Goal: Transaction & Acquisition: Obtain resource

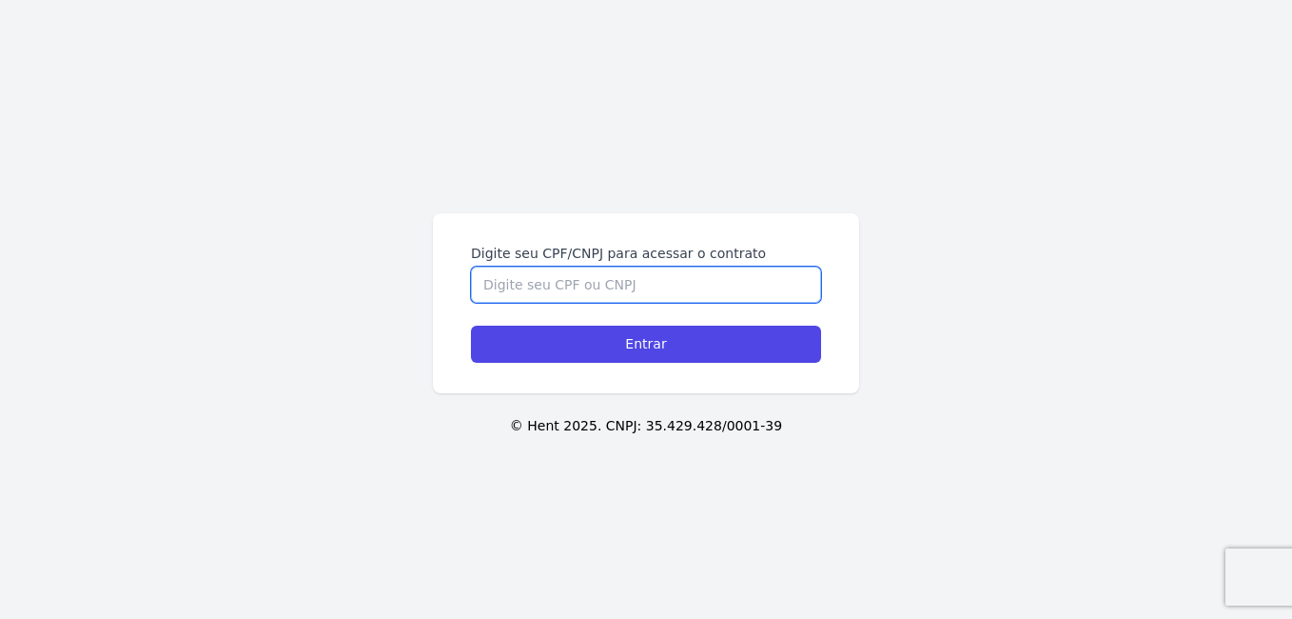
click at [520, 277] on input "Digite seu CPF/CNPJ para acessar o contrato" at bounding box center [646, 284] width 350 height 36
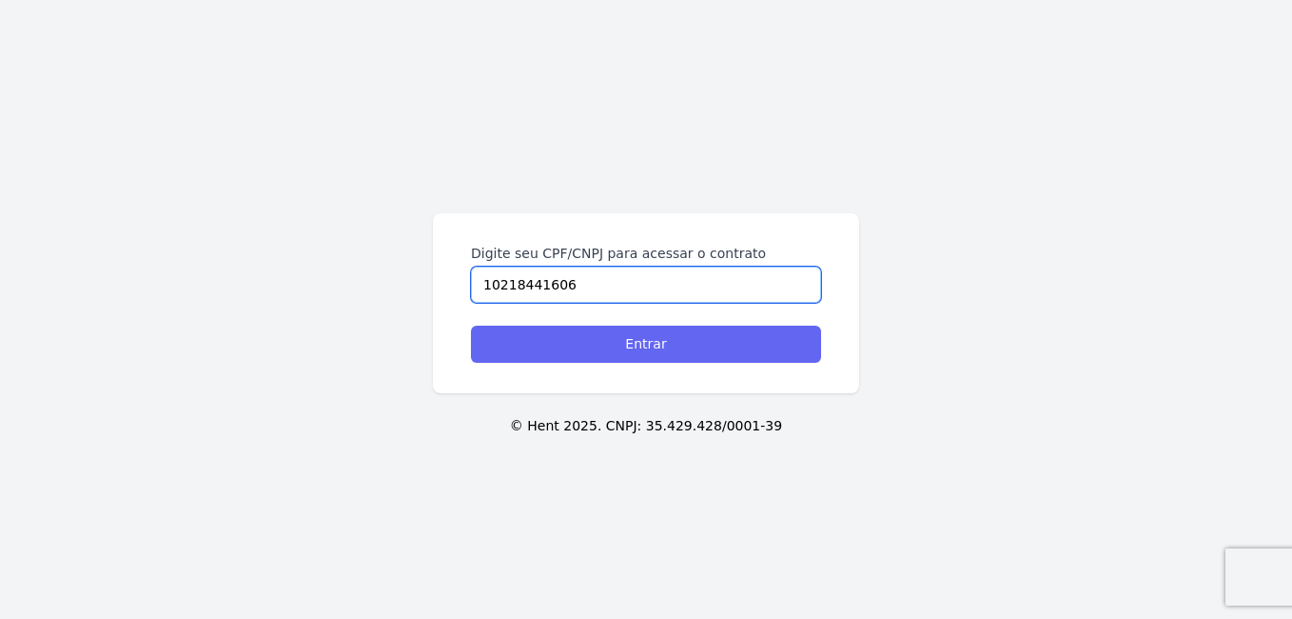
type input "10218441606"
click at [581, 344] on input "Entrar" at bounding box center [646, 343] width 350 height 37
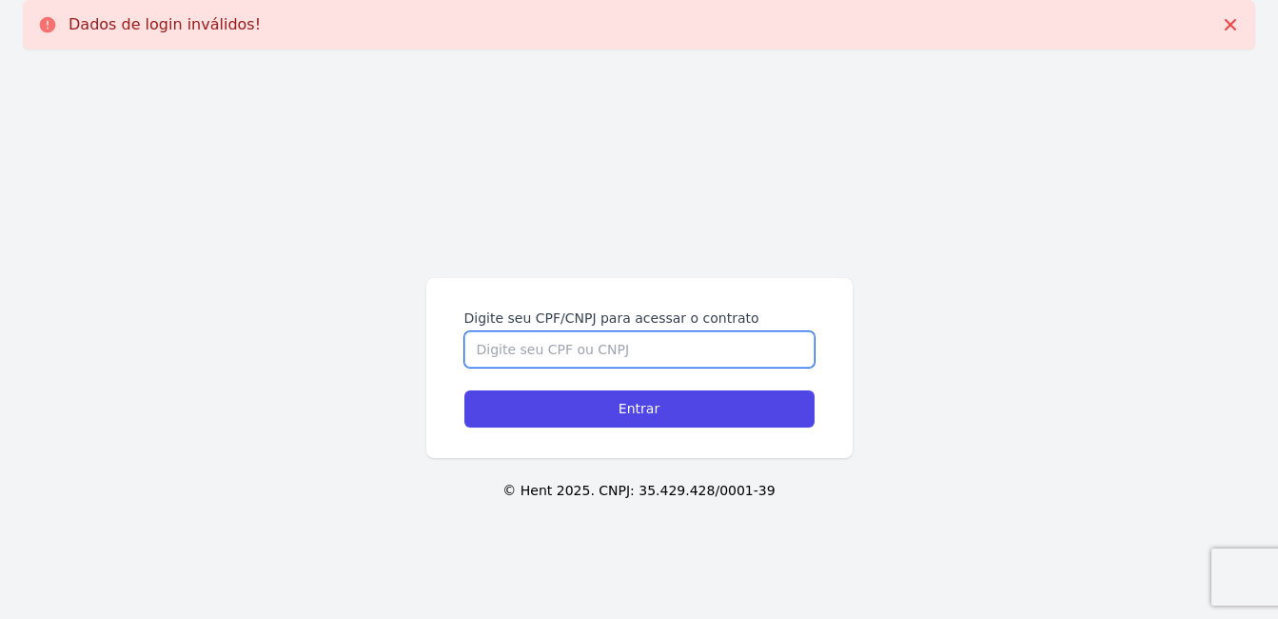
click at [581, 344] on input "Digite seu CPF/CNPJ para acessar o contrato" at bounding box center [639, 349] width 350 height 36
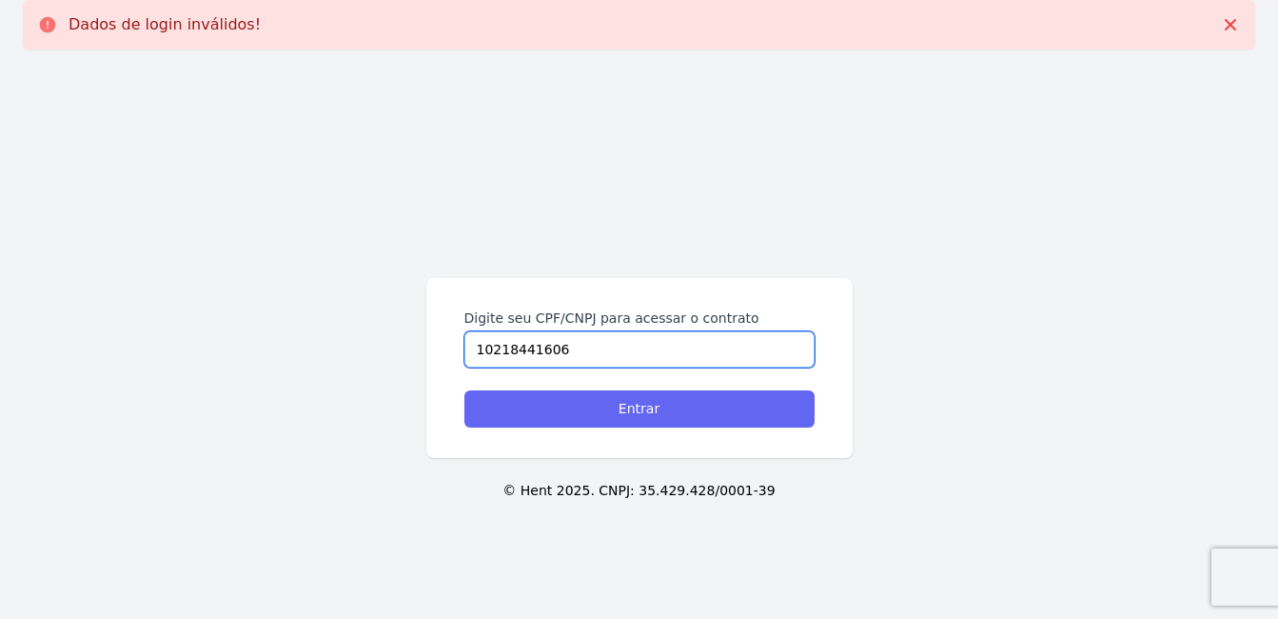
type input "10218441606"
click at [593, 402] on input "Entrar" at bounding box center [639, 408] width 350 height 37
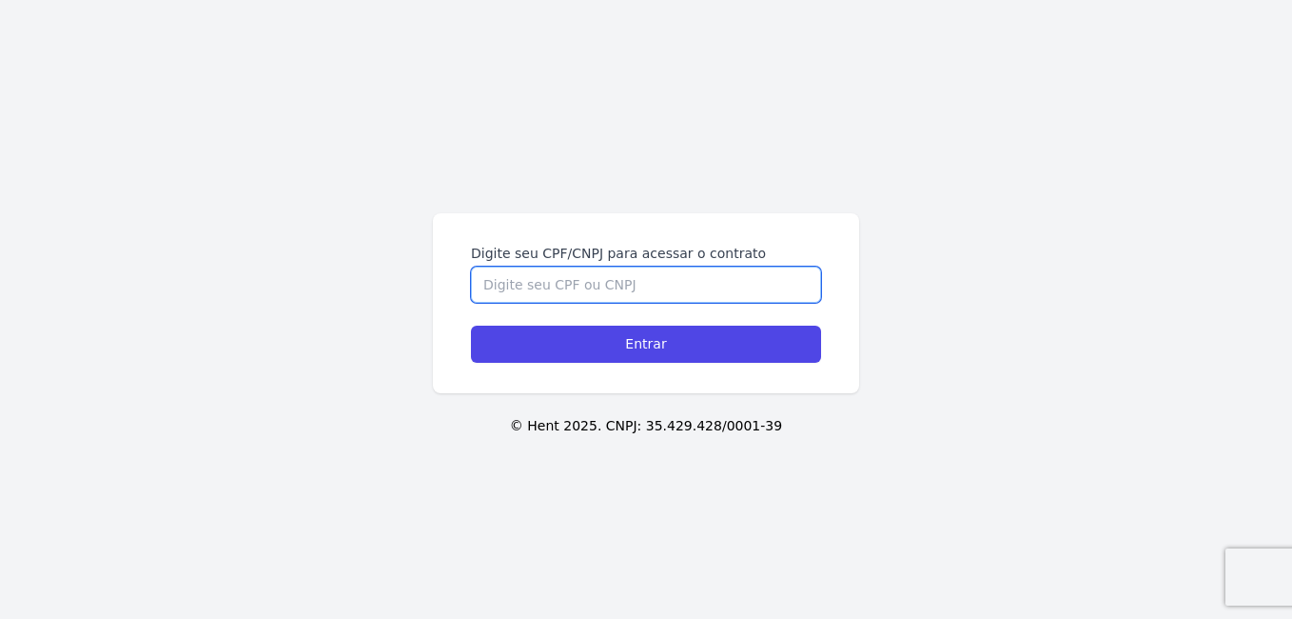
click at [581, 281] on input "Digite seu CPF/CNPJ para acessar o contrato" at bounding box center [646, 284] width 350 height 36
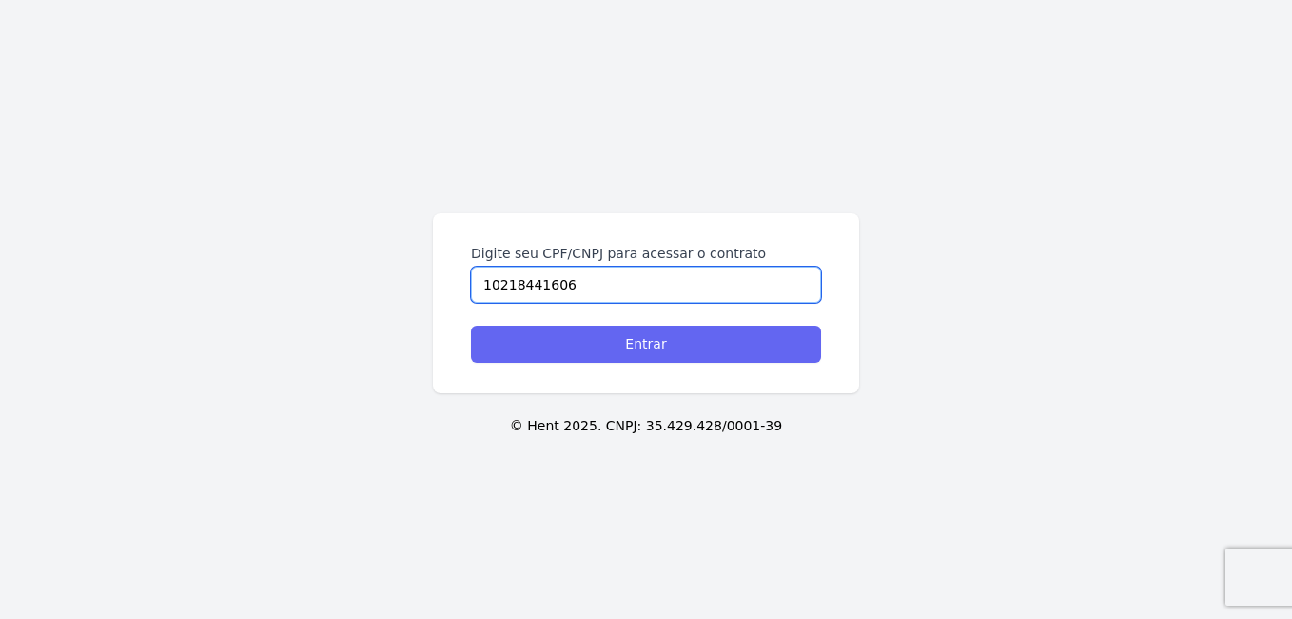
type input "10218441606"
click at [620, 325] on input "Entrar" at bounding box center [646, 343] width 350 height 37
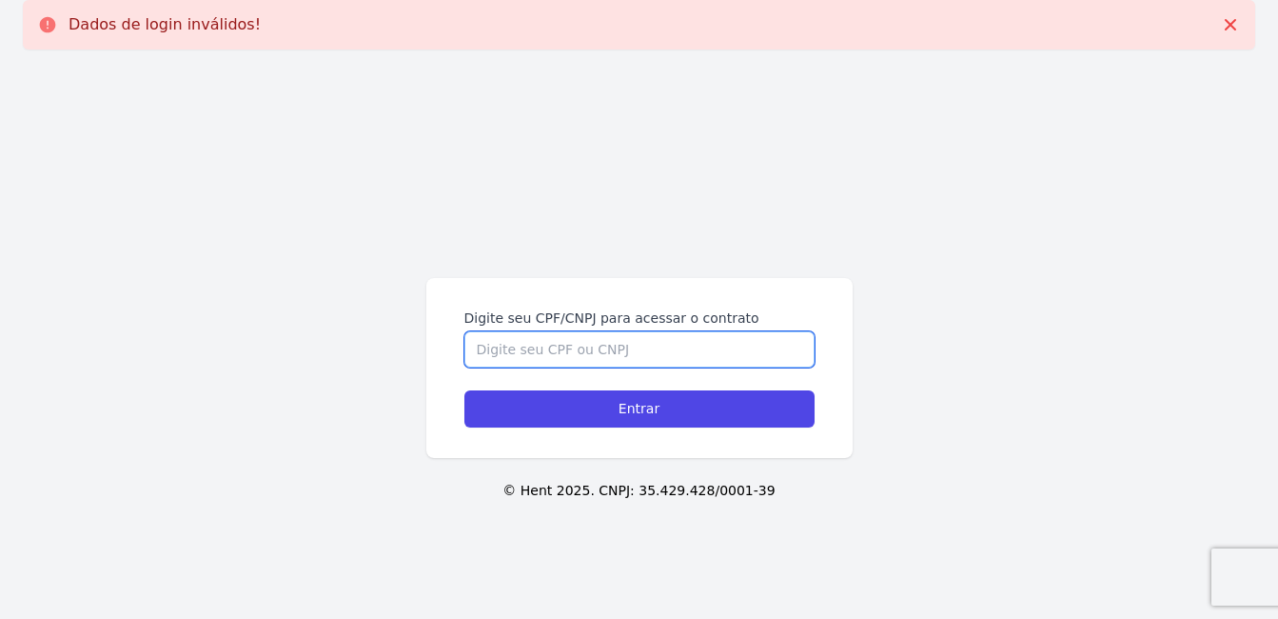
click at [613, 345] on input "Digite seu CPF/CNPJ para acessar o contrato" at bounding box center [639, 349] width 350 height 36
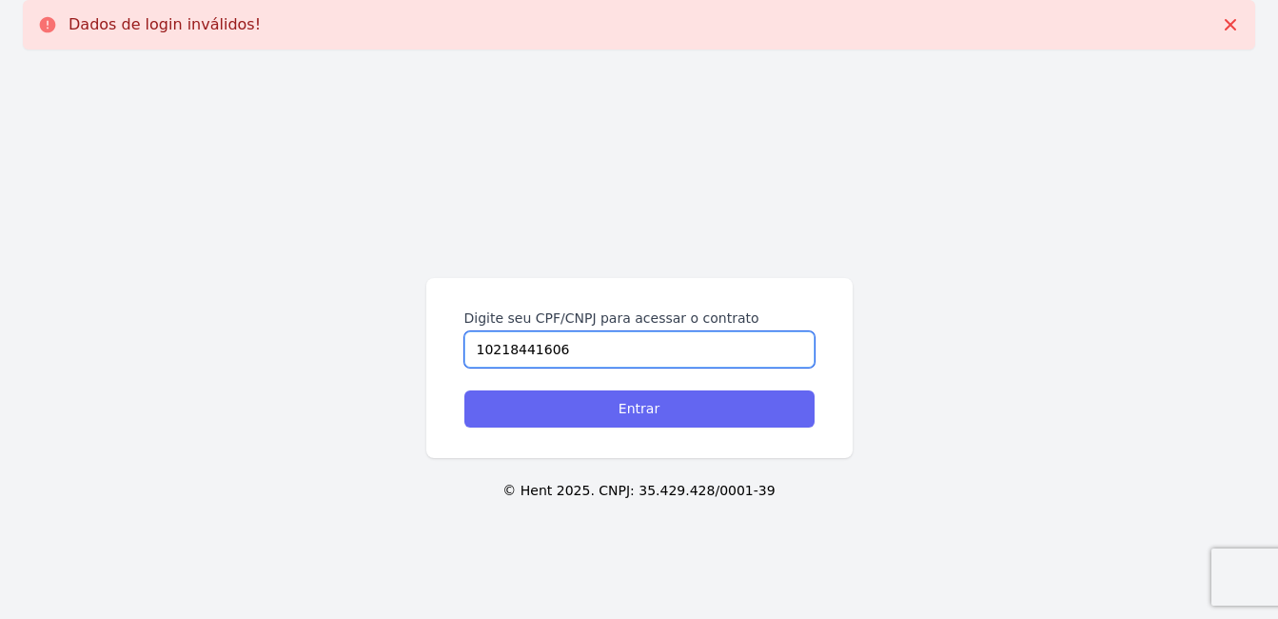
type input "10218441606"
click at [610, 395] on input "Entrar" at bounding box center [639, 408] width 350 height 37
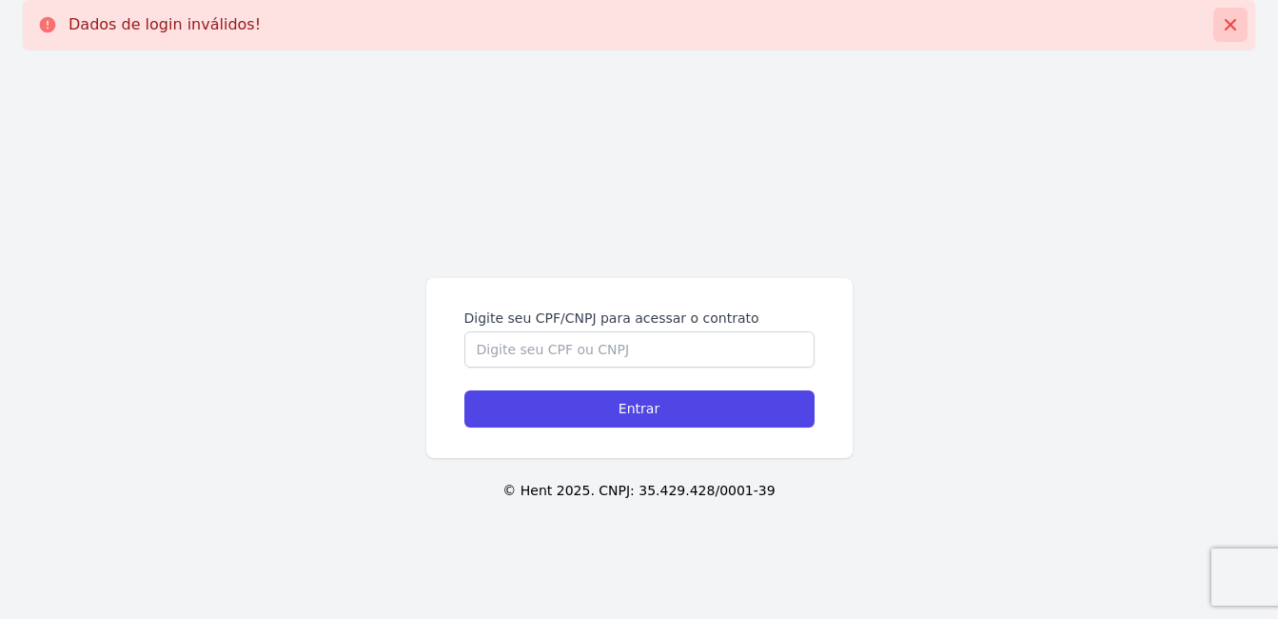
click at [1222, 27] on icon at bounding box center [1230, 24] width 19 height 19
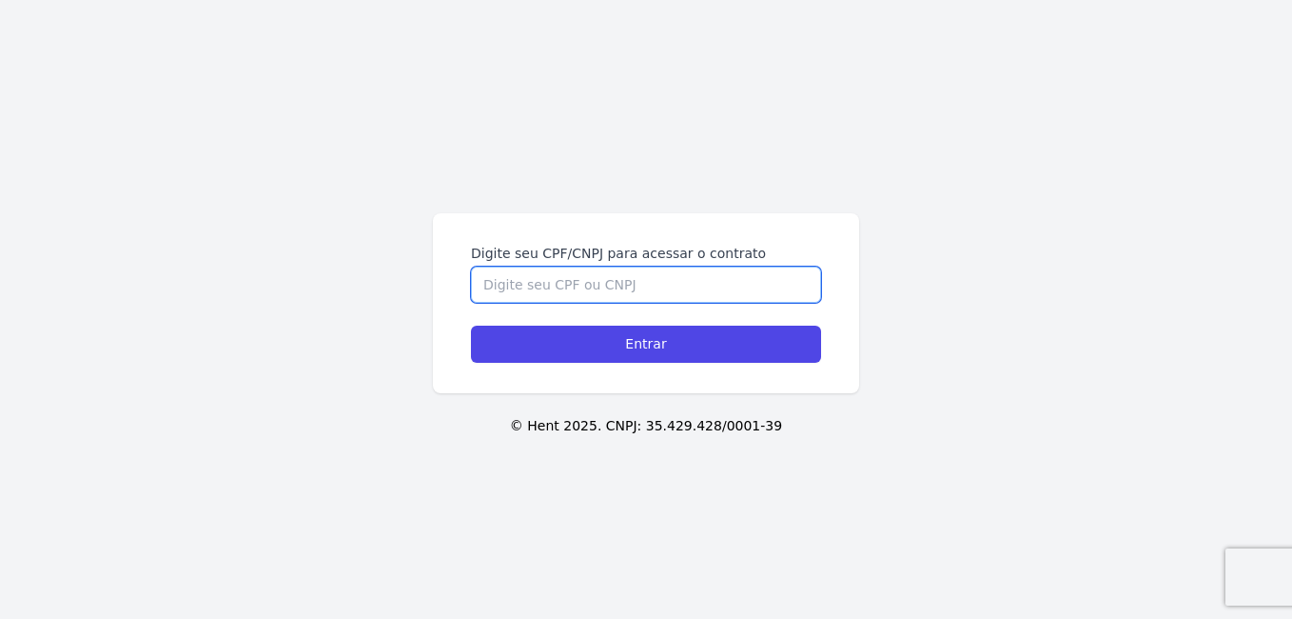
click at [558, 299] on input "Digite seu CPF/CNPJ para acessar o contrato" at bounding box center [646, 284] width 350 height 36
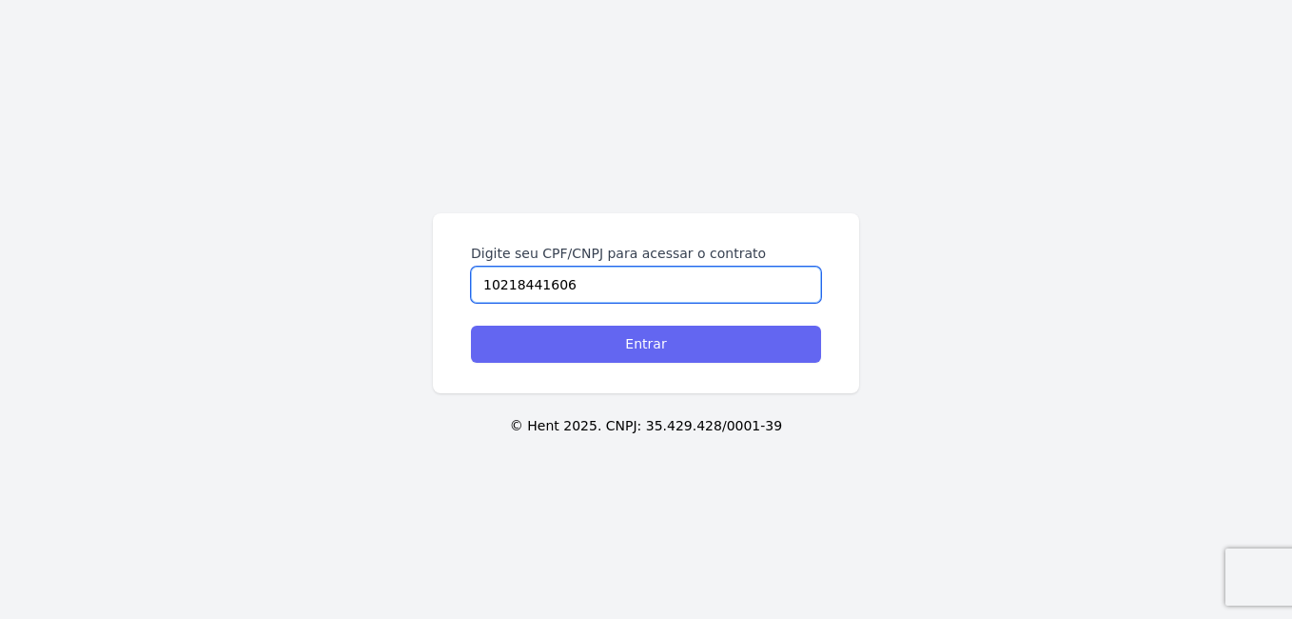
type input "10218441606"
click at [560, 344] on input "Entrar" at bounding box center [646, 343] width 350 height 37
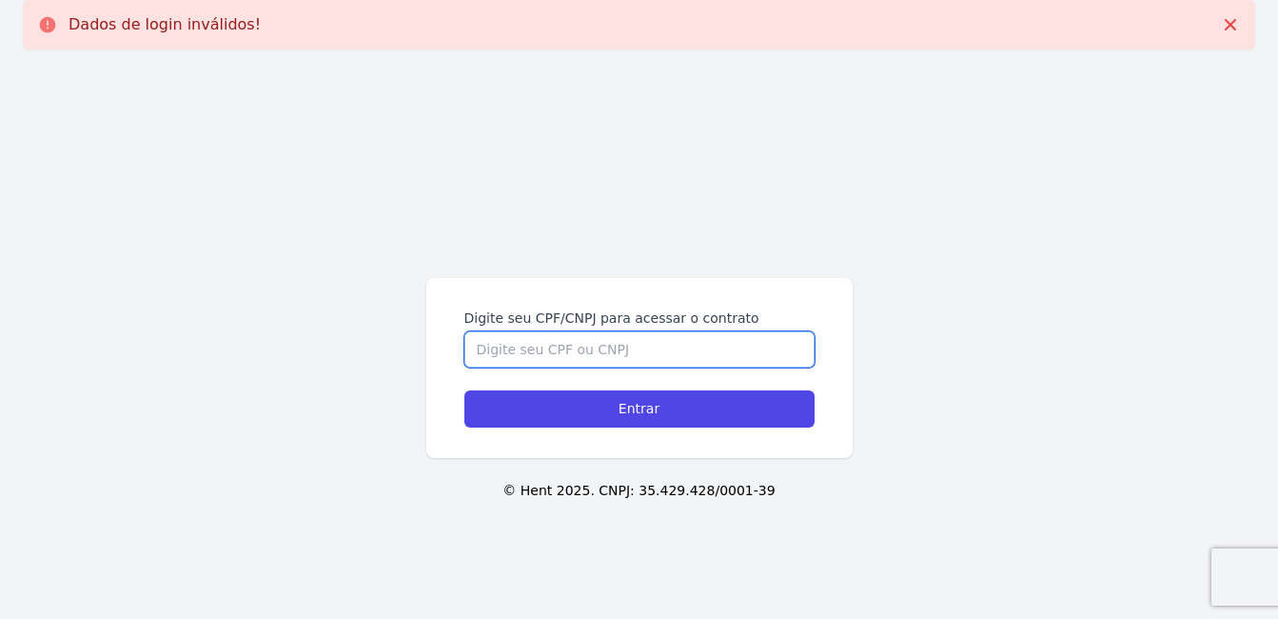
click at [647, 341] on input "Digite seu CPF/CNPJ para acessar o contrato" at bounding box center [639, 349] width 350 height 36
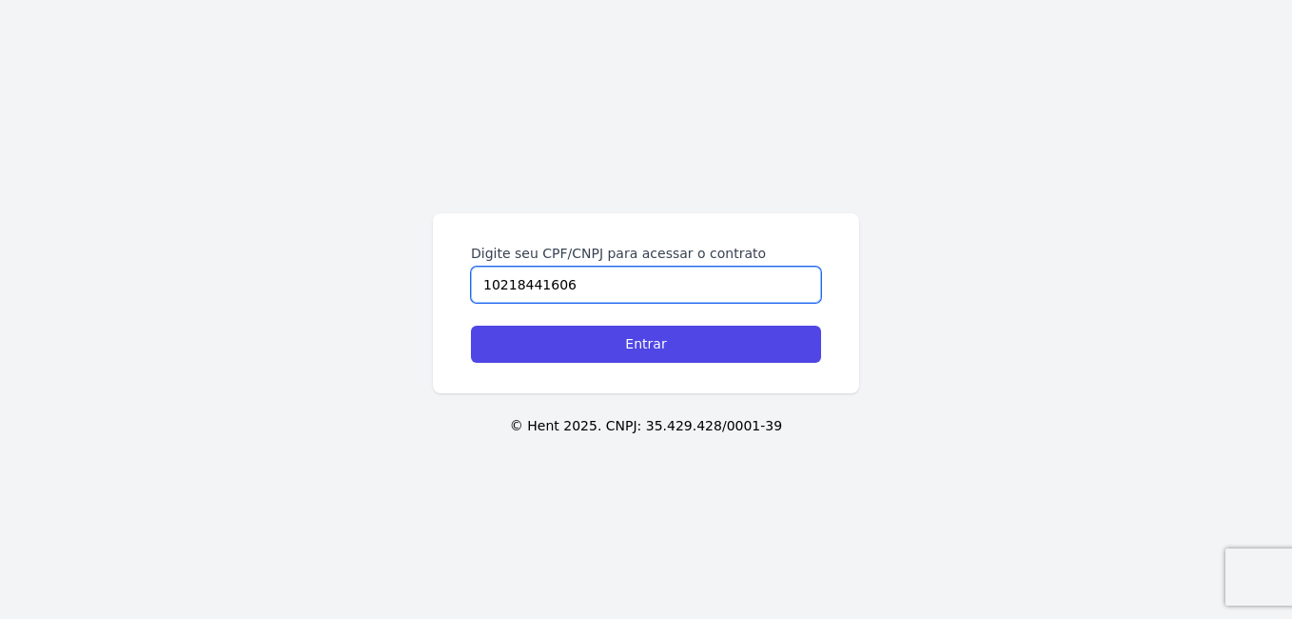
type input "10218441606"
click at [647, 343] on input "Entrar" at bounding box center [646, 343] width 350 height 37
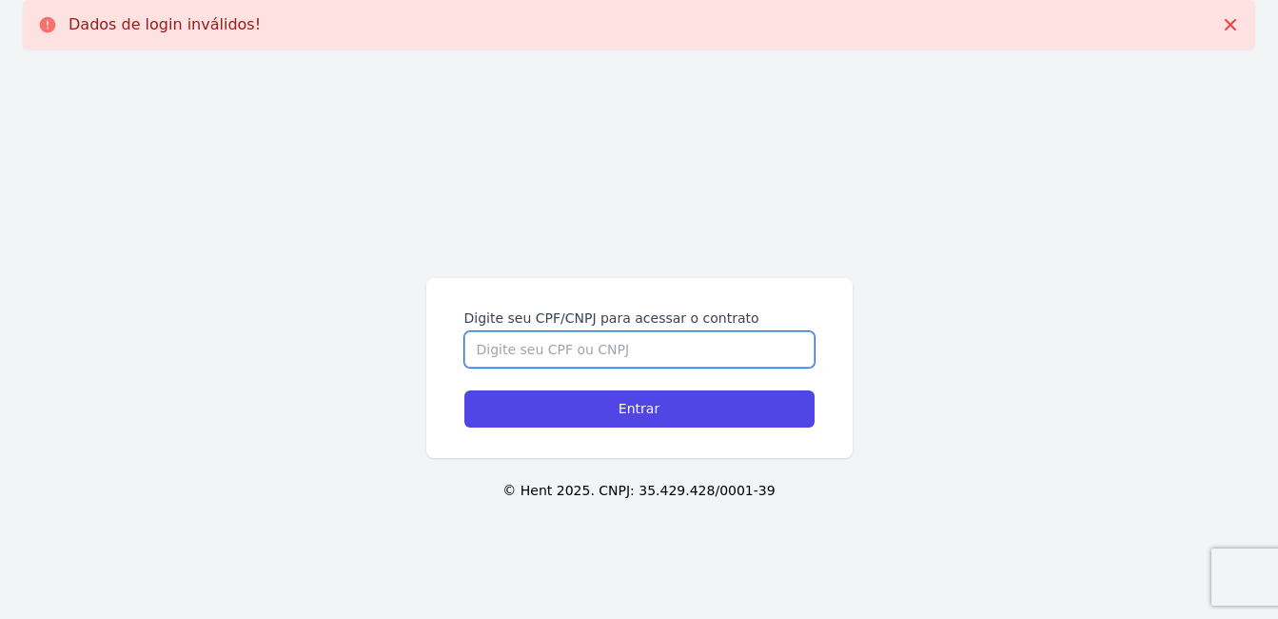
click at [679, 349] on input "Digite seu CPF/CNPJ para acessar o contrato" at bounding box center [639, 349] width 350 height 36
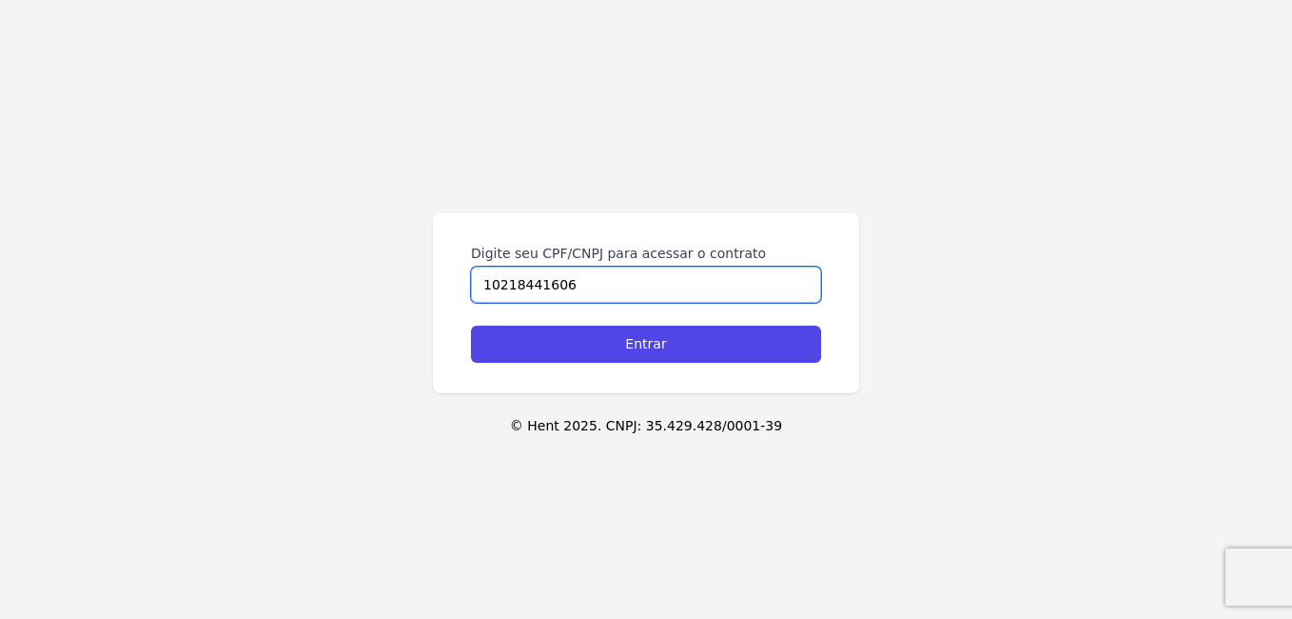
type input "10218441606"
click at [679, 348] on input "Entrar" at bounding box center [646, 343] width 350 height 37
click at [580, 286] on input "Digite seu CPF/CNPJ para acessar o contrato" at bounding box center [646, 284] width 350 height 36
type input "10218441606"
click at [471, 325] on input "Entrar" at bounding box center [646, 343] width 350 height 37
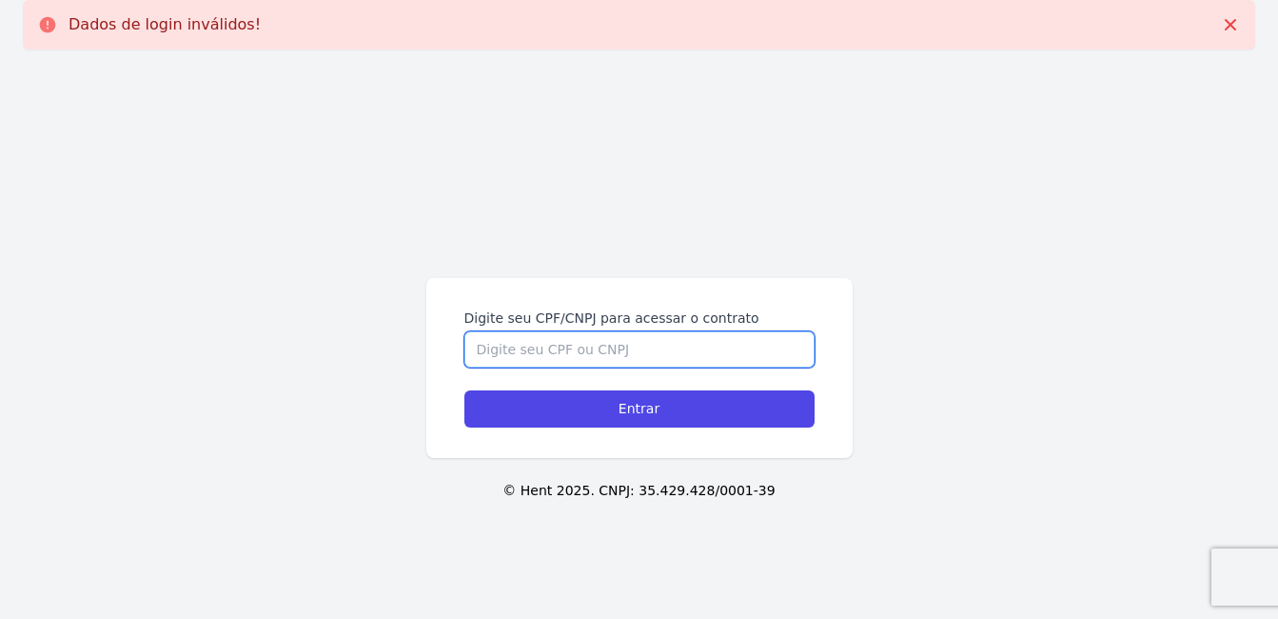
click at [627, 342] on input "Digite seu CPF/CNPJ para acessar o contrato" at bounding box center [639, 349] width 350 height 36
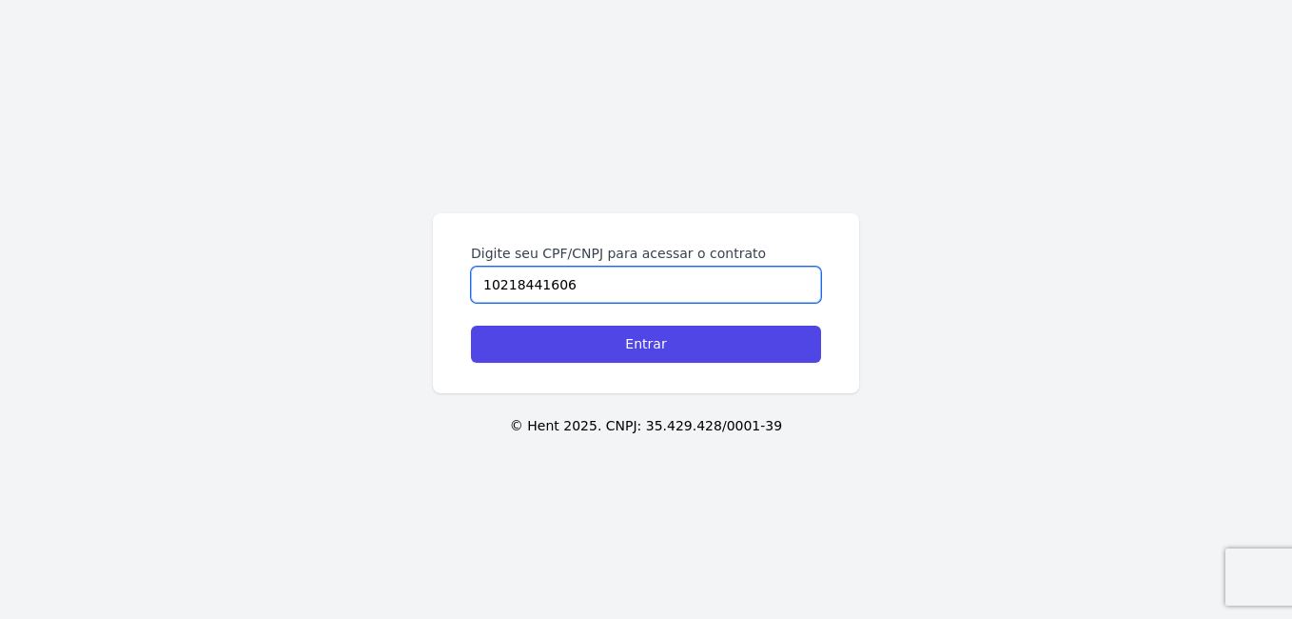
type input "10218441606"
click at [627, 342] on input "Entrar" at bounding box center [646, 343] width 350 height 37
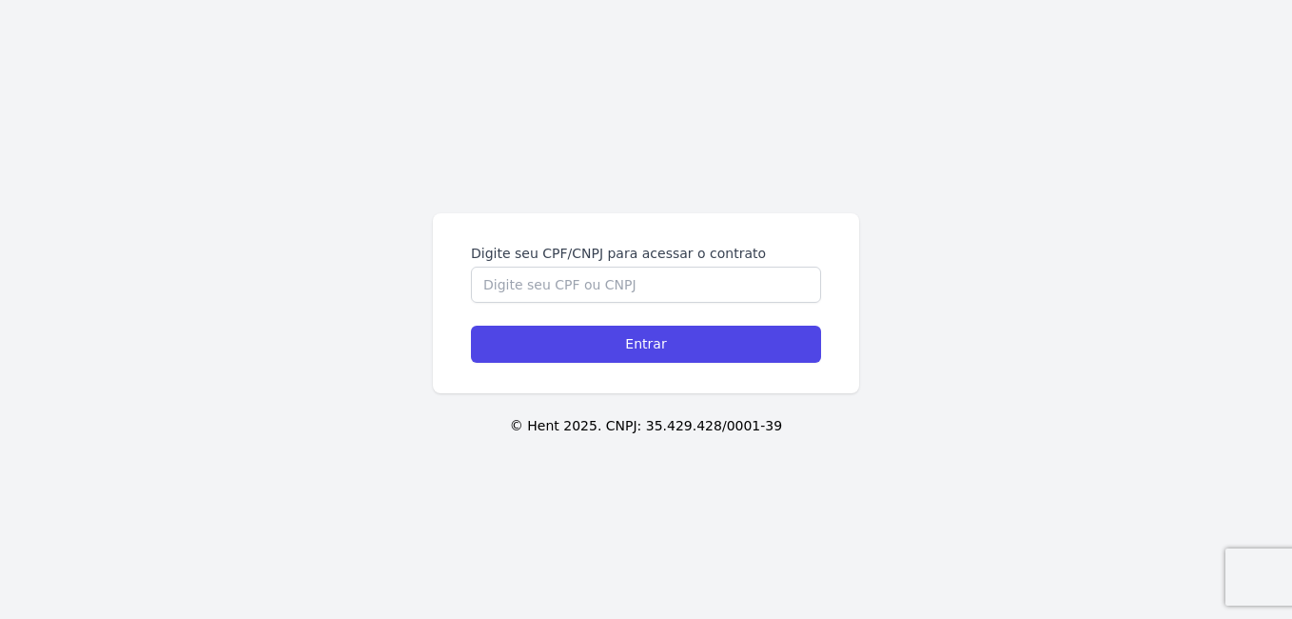
click at [635, 263] on div "Digite seu CPF/CNPJ para acessar o contrato" at bounding box center [646, 273] width 350 height 59
click at [628, 275] on input "Digite seu CPF/CNPJ para acessar o contrato" at bounding box center [646, 284] width 350 height 36
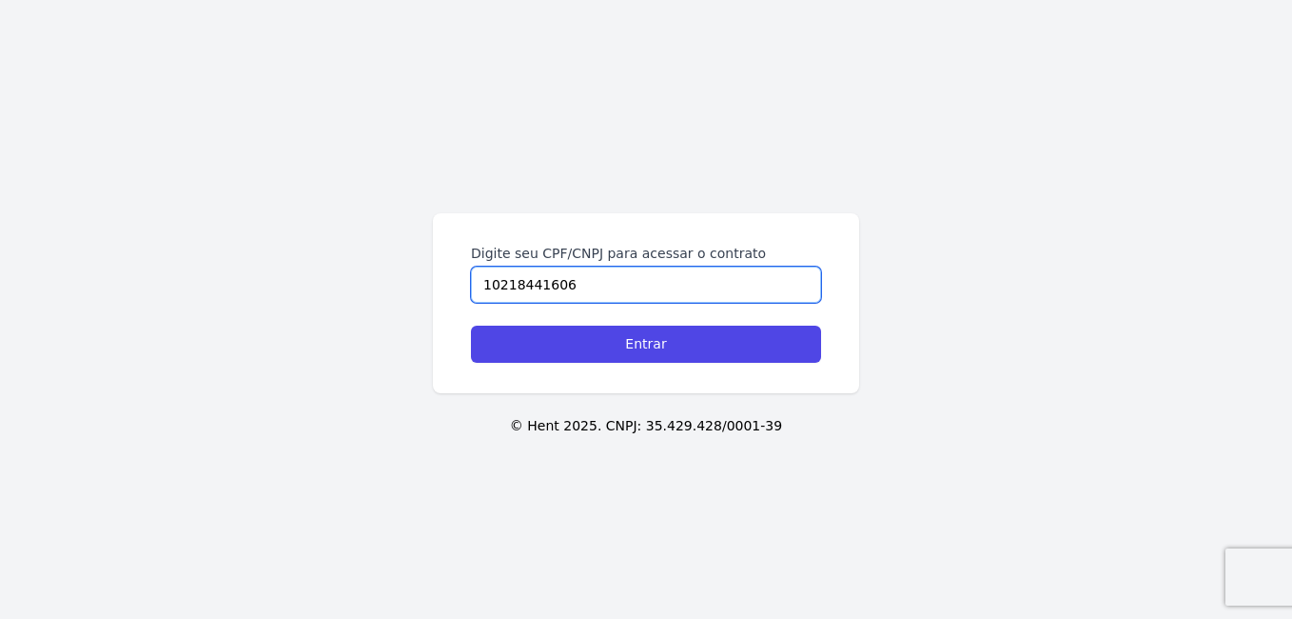
type input "10218441606"
click at [471, 325] on input "Entrar" at bounding box center [646, 343] width 350 height 37
click at [531, 284] on input "Digite seu CPF/CNPJ para acessar o contrato" at bounding box center [646, 284] width 350 height 36
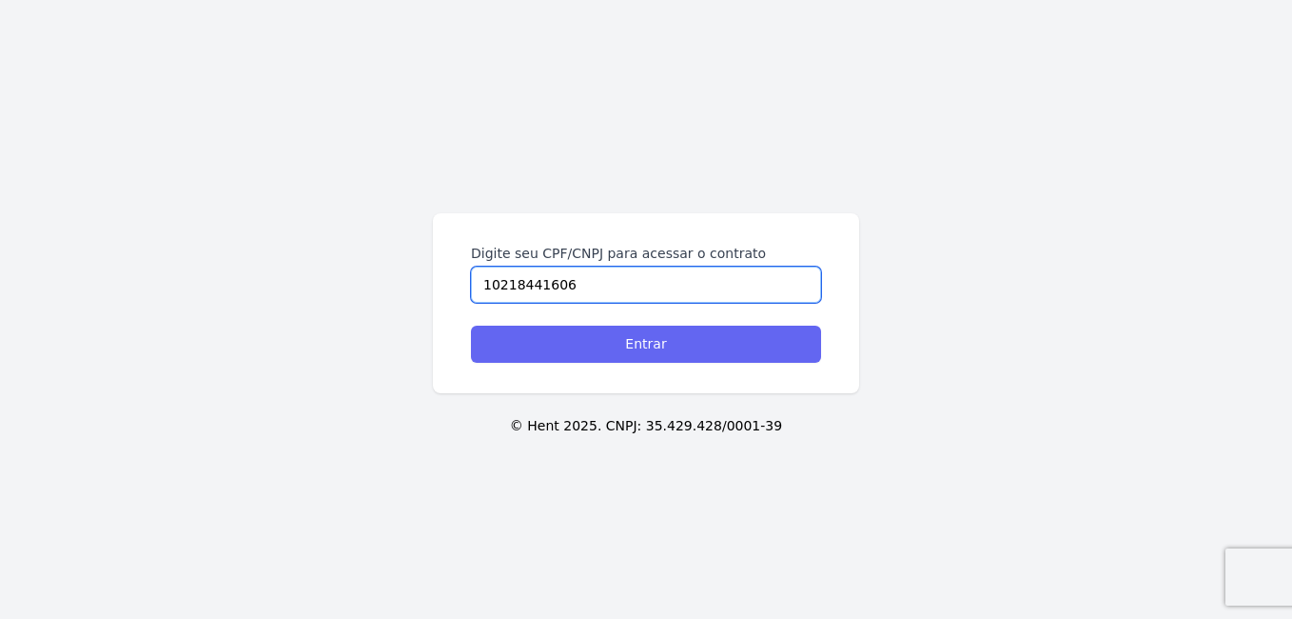
type input "10218441606"
click at [600, 343] on input "Entrar" at bounding box center [646, 343] width 350 height 37
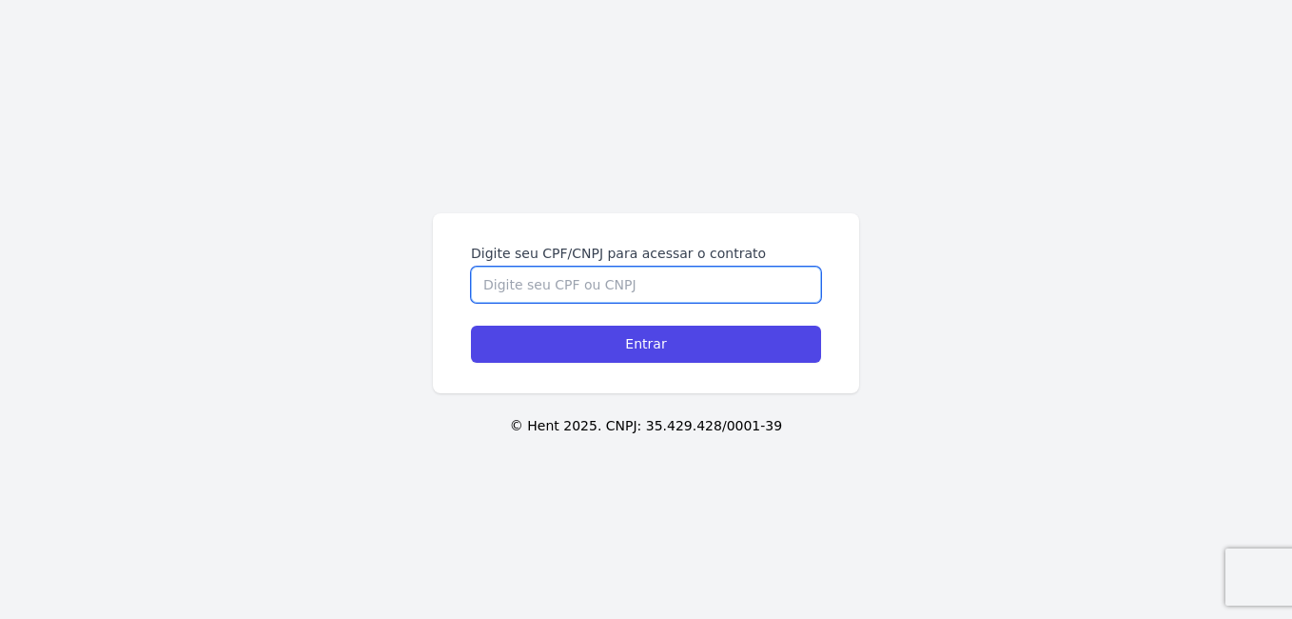
click at [679, 299] on input "Digite seu CPF/CNPJ para acessar o contrato" at bounding box center [646, 284] width 350 height 36
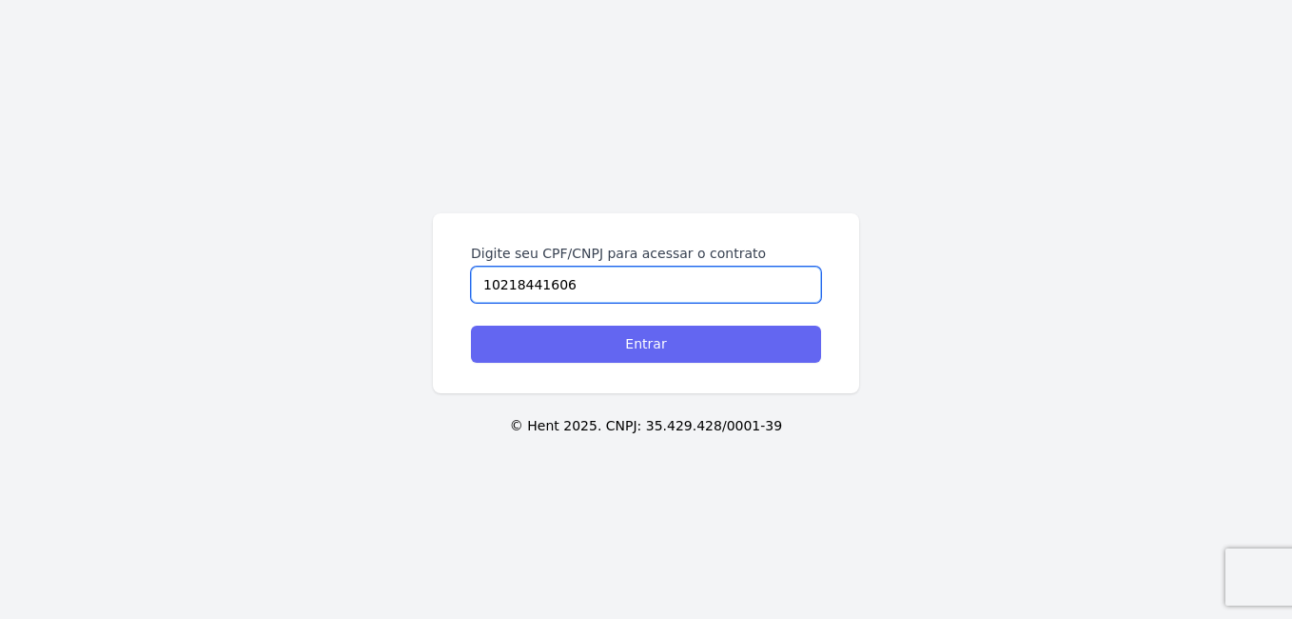
type input "10218441606"
click at [669, 346] on input "Entrar" at bounding box center [646, 343] width 350 height 37
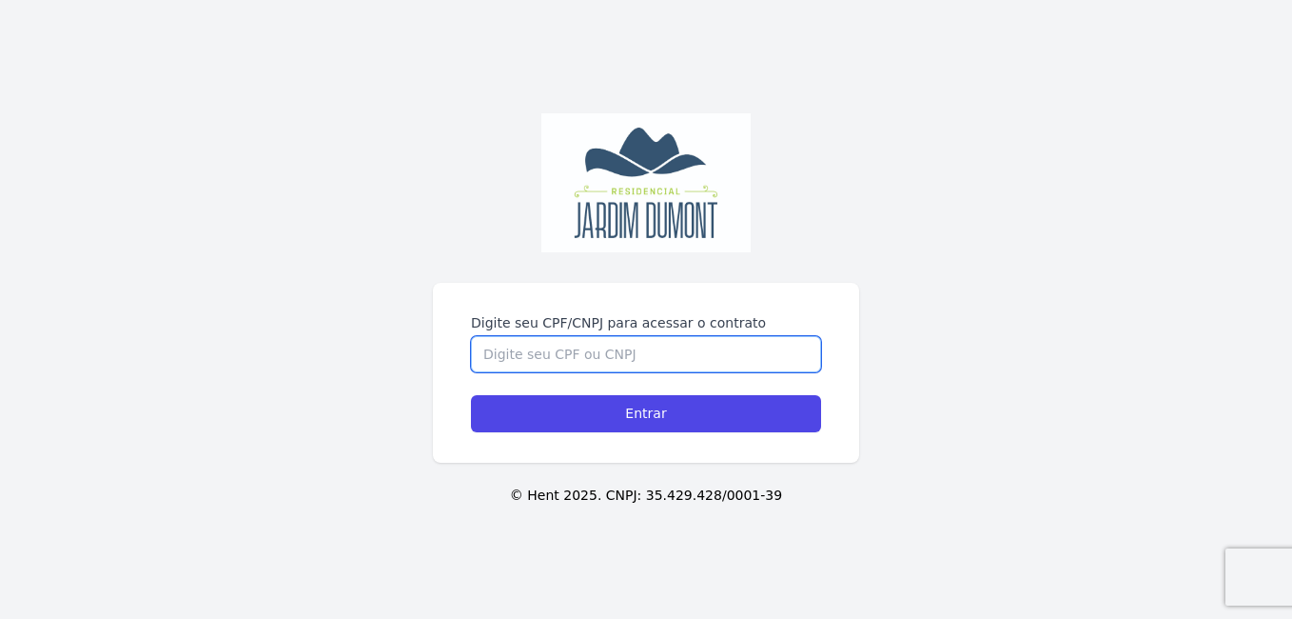
click at [569, 356] on input "Digite seu CPF/CNPJ para acessar o contrato" at bounding box center [646, 354] width 350 height 36
type input "10218441606"
click at [471, 395] on input "Entrar" at bounding box center [646, 413] width 350 height 37
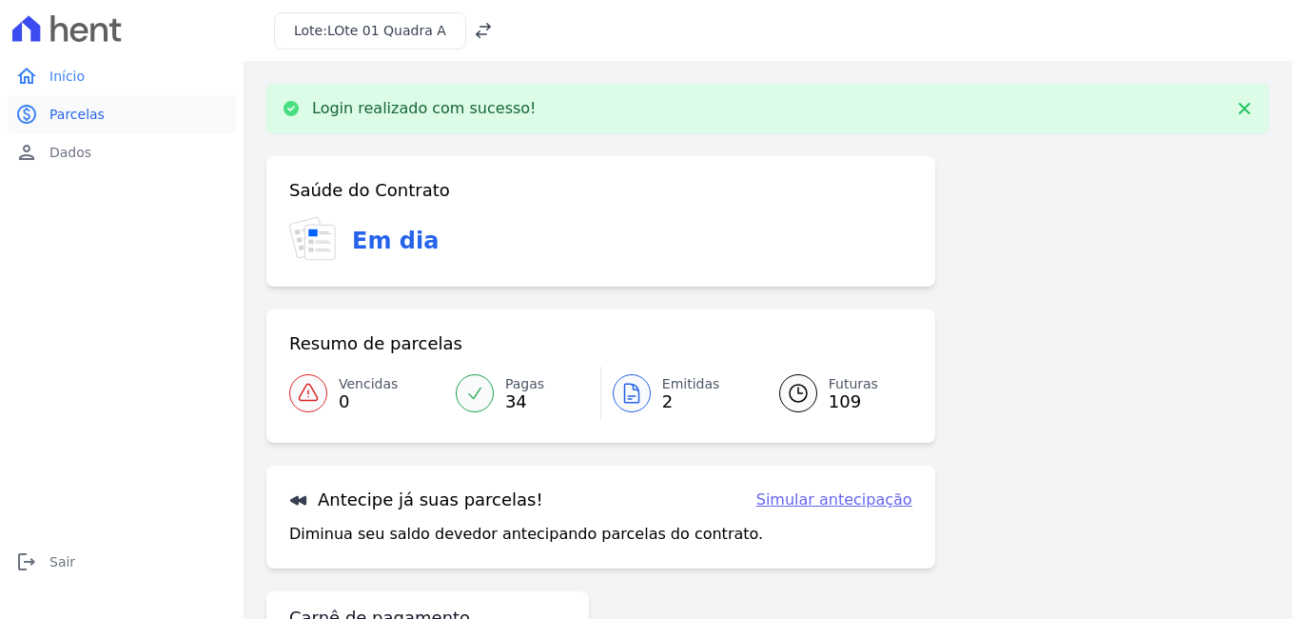
click at [91, 113] on span "Parcelas" at bounding box center [76, 114] width 55 height 19
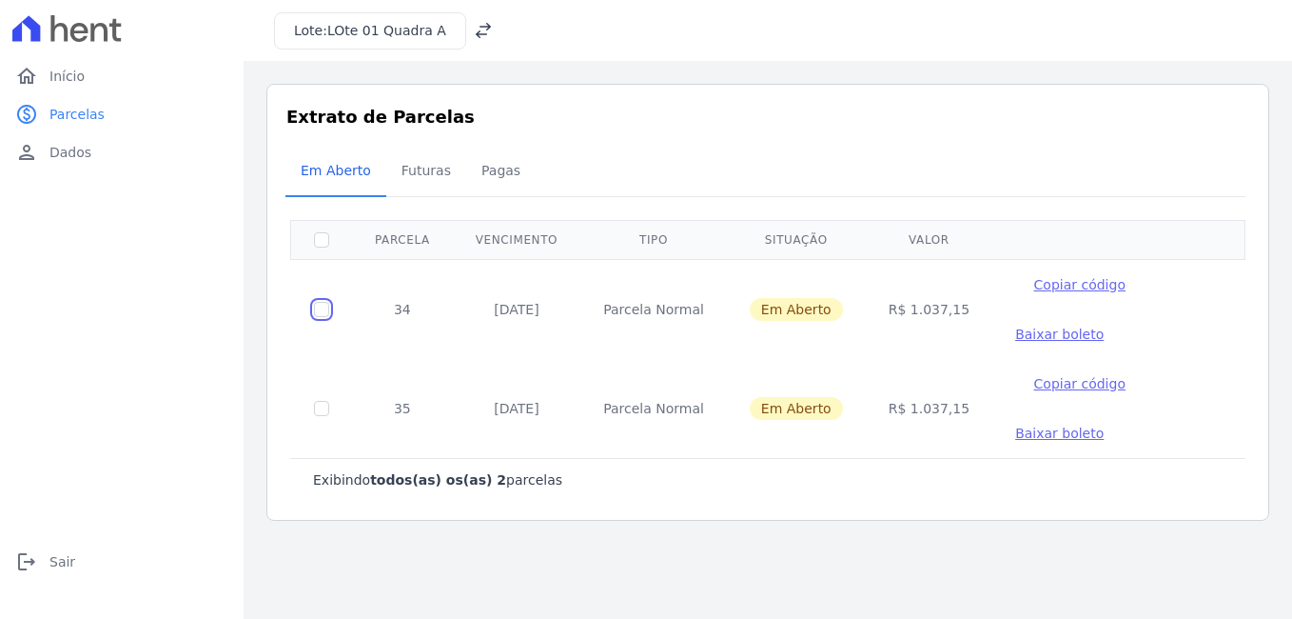
click at [319, 305] on input "checkbox" at bounding box center [321, 309] width 15 height 15
checkbox input "true"
click at [1038, 327] on span "Baixar boleto" at bounding box center [1059, 333] width 88 height 15
